Goal: Task Accomplishment & Management: Complete application form

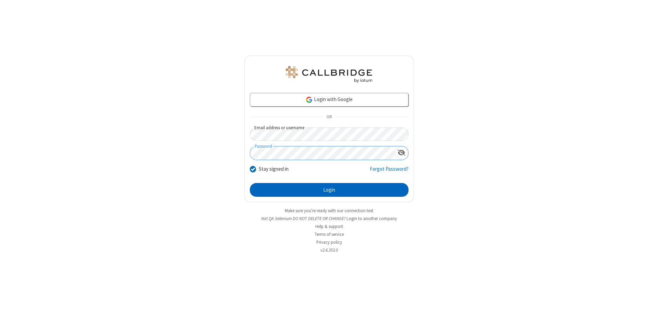
click at [329, 190] on button "Login" at bounding box center [329, 190] width 159 height 14
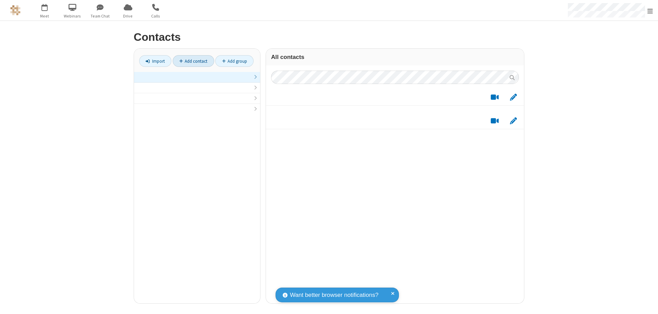
click at [197, 81] on link at bounding box center [197, 77] width 126 height 11
click at [193, 61] on link "Add contact" at bounding box center [193, 61] width 41 height 12
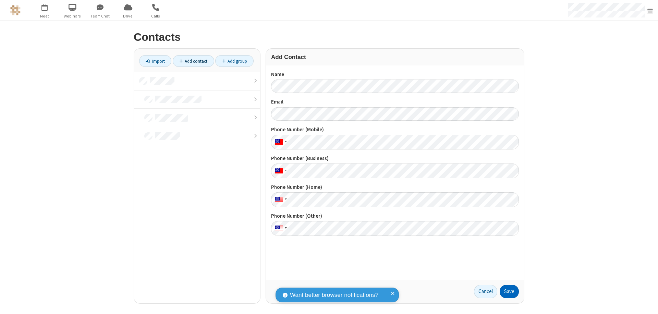
click at [509, 291] on button "Save" at bounding box center [508, 292] width 19 height 14
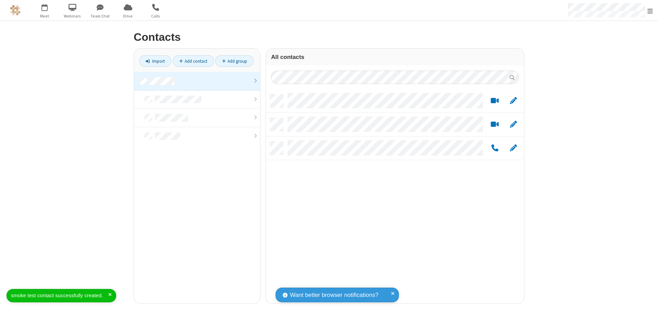
scroll to position [209, 253]
click at [193, 61] on link "Add contact" at bounding box center [193, 61] width 41 height 12
